Goal: Information Seeking & Learning: Check status

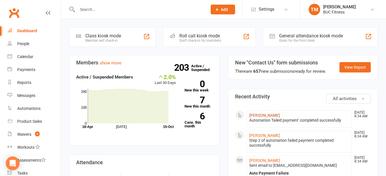
click at [261, 115] on link "[PERSON_NAME]" at bounding box center [264, 115] width 31 height 5
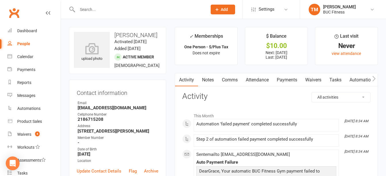
click at [289, 80] on link "Payments" at bounding box center [286, 79] width 28 height 13
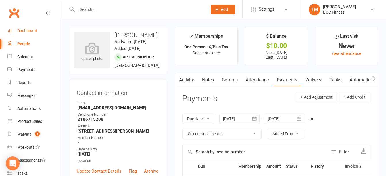
click at [33, 30] on div "Dashboard" at bounding box center [27, 30] width 20 height 5
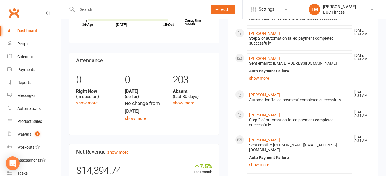
scroll to position [115, 0]
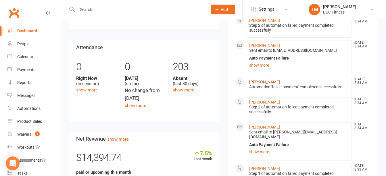
click at [264, 82] on link "[PERSON_NAME]" at bounding box center [264, 82] width 31 height 5
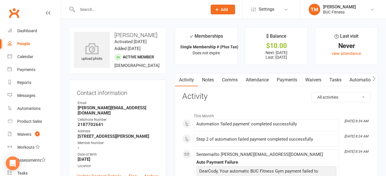
click at [287, 80] on link "Payments" at bounding box center [286, 79] width 28 height 13
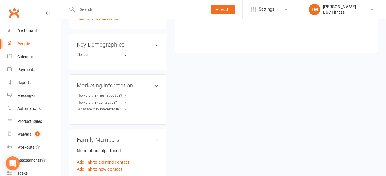
scroll to position [271, 0]
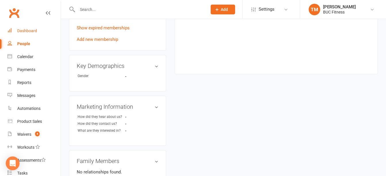
click at [24, 31] on div "Dashboard" at bounding box center [27, 30] width 20 height 5
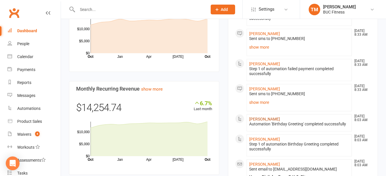
scroll to position [287, 0]
